Goal: Information Seeking & Learning: Learn about a topic

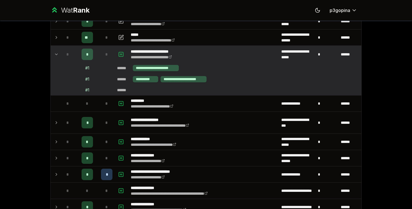
click at [55, 53] on icon at bounding box center [56, 54] width 5 height 7
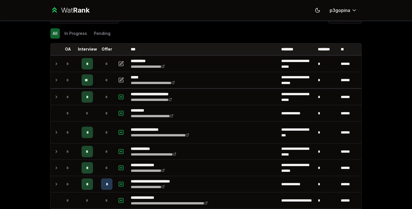
scroll to position [12, 0]
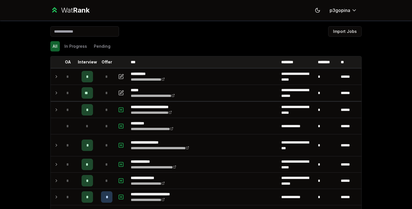
click at [62, 79] on div "*" at bounding box center [67, 76] width 11 height 11
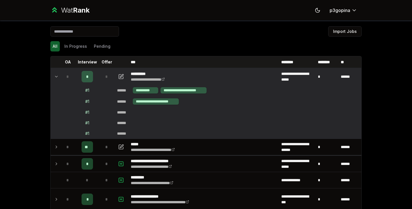
click at [62, 80] on div "*" at bounding box center [67, 76] width 11 height 11
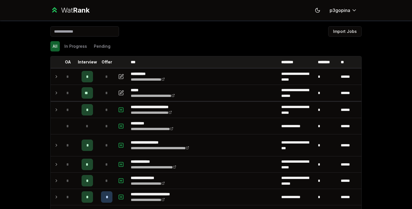
click at [62, 78] on div "*" at bounding box center [67, 76] width 11 height 11
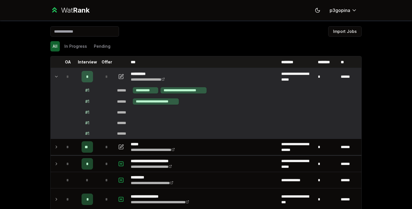
click at [62, 78] on div "*" at bounding box center [67, 76] width 11 height 11
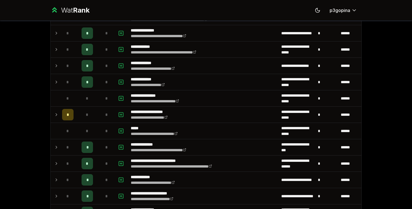
scroll to position [203, 0]
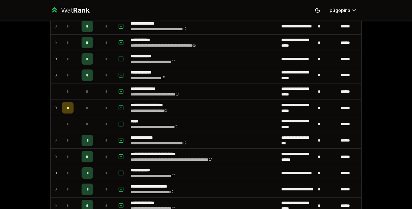
click at [76, 110] on td "*" at bounding box center [87, 108] width 23 height 16
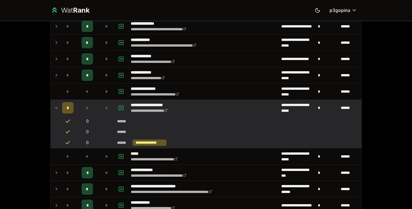
click at [76, 110] on td "*" at bounding box center [87, 108] width 23 height 16
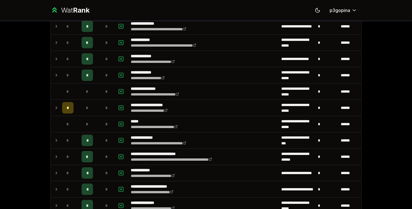
click at [69, 92] on div "*" at bounding box center [67, 91] width 11 height 11
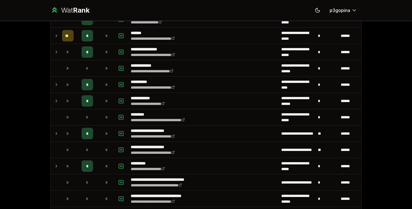
scroll to position [635, 0]
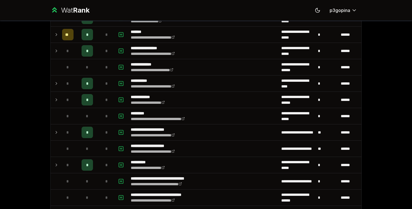
click at [62, 161] on div "*" at bounding box center [67, 164] width 11 height 11
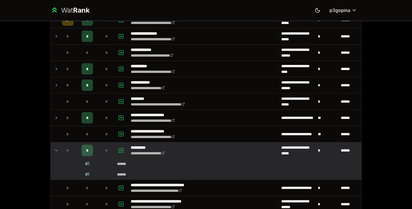
scroll to position [652, 0]
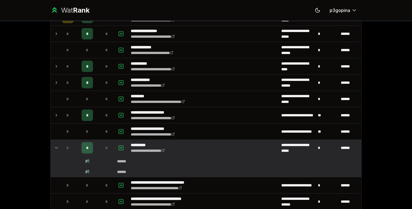
click at [56, 145] on icon at bounding box center [56, 147] width 5 height 7
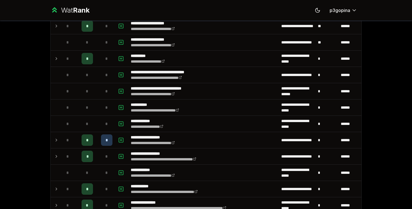
scroll to position [741, 0]
click at [51, 62] on td at bounding box center [55, 58] width 9 height 16
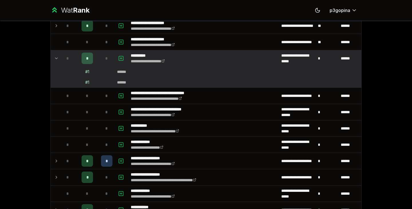
click at [165, 61] on link "**********" at bounding box center [148, 61] width 34 height 4
